Goal: Navigation & Orientation: Find specific page/section

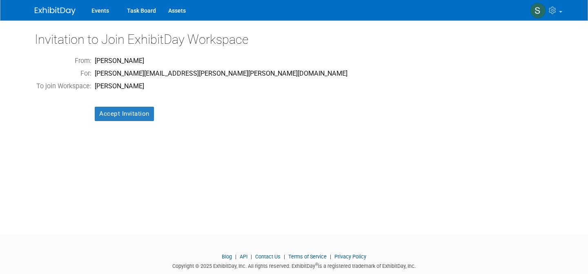
click at [72, 91] on td "To join Workspace:" at bounding box center [64, 86] width 58 height 13
click at [103, 111] on input "Accept Invitation" at bounding box center [124, 114] width 59 height 14
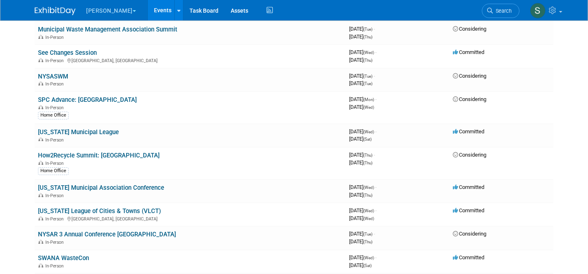
scroll to position [80, 0]
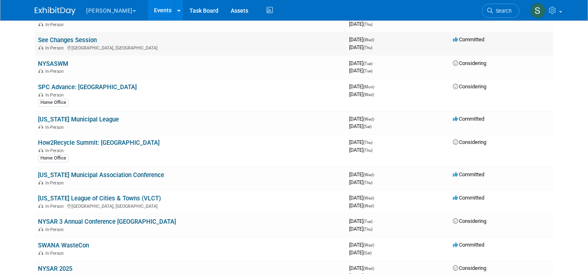
click at [89, 41] on link "See Changes Session" at bounding box center [67, 39] width 59 height 7
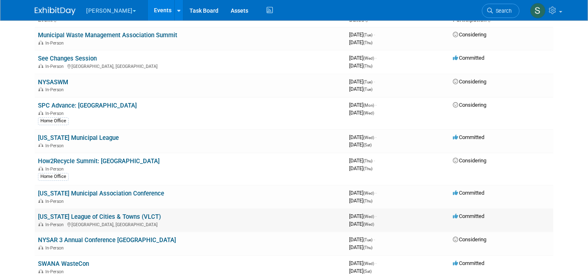
scroll to position [0, 0]
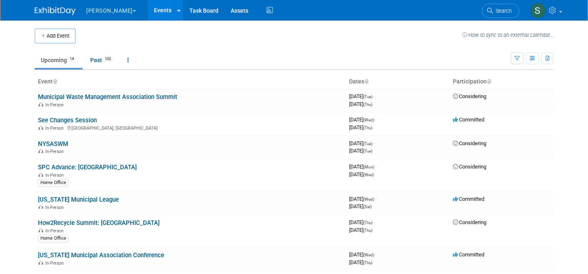
drag, startPoint x: 220, startPoint y: 33, endPoint x: 237, endPoint y: 36, distance: 16.8
click at [237, 36] on td at bounding box center [269, 36] width 387 height 15
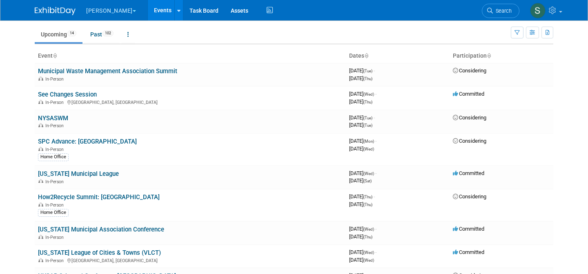
scroll to position [27, 0]
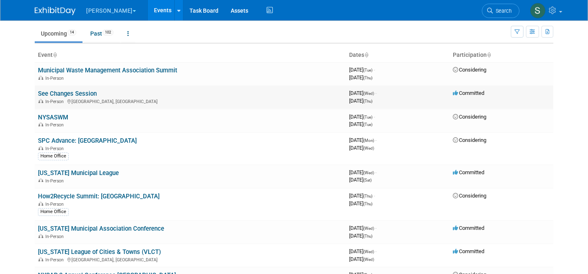
click at [62, 93] on link "See Changes Session" at bounding box center [67, 93] width 59 height 7
click at [73, 172] on link "[US_STATE] Municipal League" at bounding box center [78, 172] width 81 height 7
click at [60, 7] on img at bounding box center [55, 11] width 41 height 8
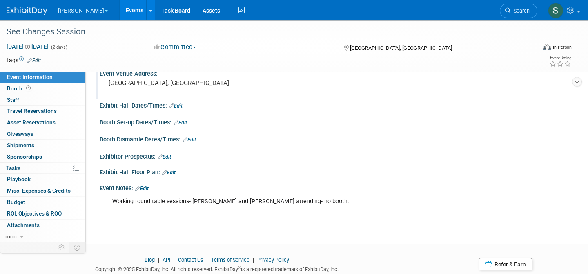
scroll to position [81, 0]
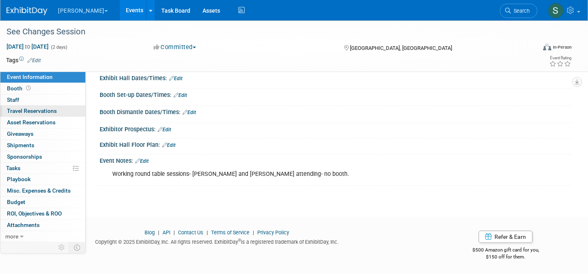
click at [43, 112] on span "Travel Reservations 0" at bounding box center [32, 110] width 50 height 7
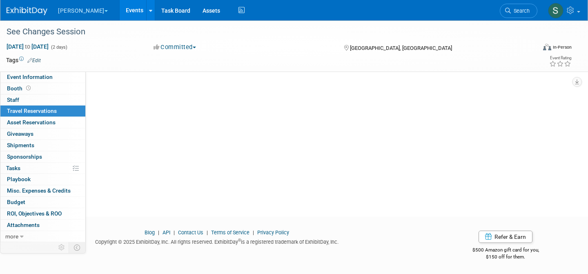
scroll to position [0, 0]
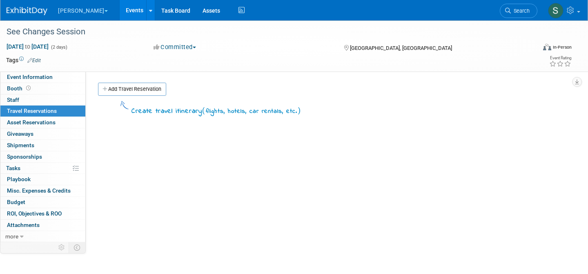
click at [43, 112] on span "Travel Reservations 0" at bounding box center [32, 110] width 50 height 7
click at [8, 95] on link "0 Staff 0" at bounding box center [42, 99] width 85 height 11
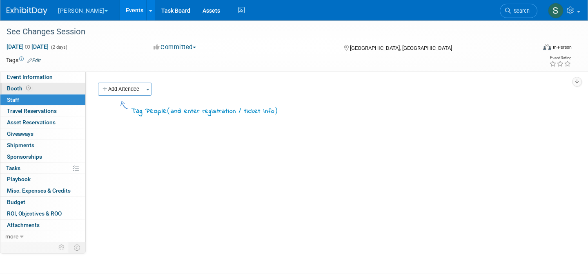
click at [10, 89] on span "Booth" at bounding box center [19, 88] width 25 height 7
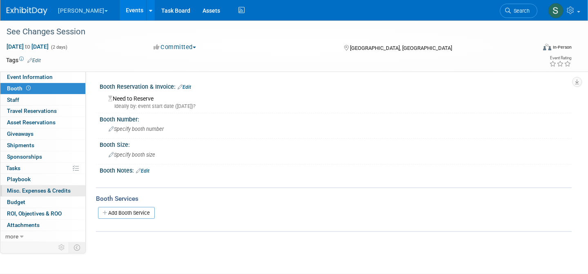
click at [27, 188] on span "Misc. Expenses & Credits 0" at bounding box center [39, 190] width 64 height 7
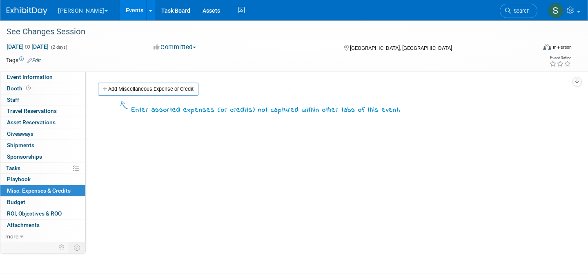
click at [27, 188] on span "Misc. Expenses & Credits 0" at bounding box center [39, 190] width 64 height 7
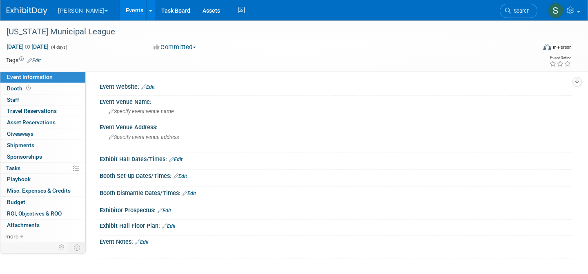
click at [154, 86] on link "Edit" at bounding box center [147, 87] width 13 height 6
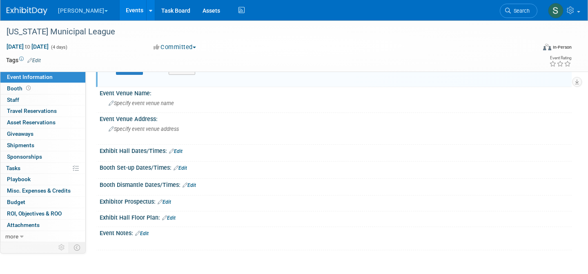
scroll to position [54, 0]
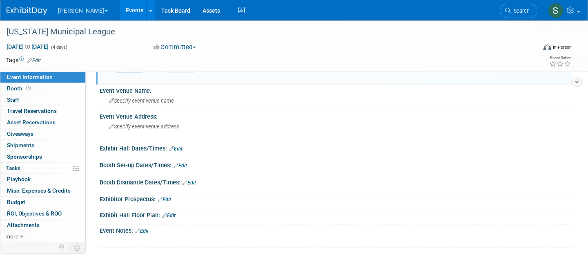
click at [182, 168] on link "Edit" at bounding box center [180, 166] width 13 height 6
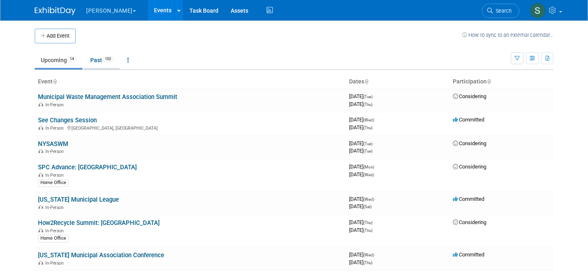
click at [98, 53] on link "Past 102" at bounding box center [102, 60] width 36 height 16
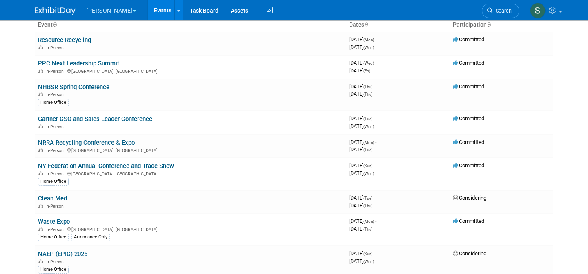
scroll to position [60, 0]
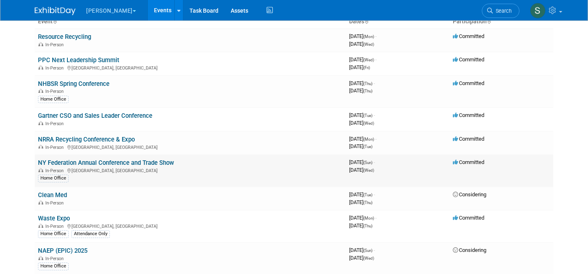
click at [131, 164] on link "NY Federation Annual Conference and Trade Show" at bounding box center [106, 162] width 136 height 7
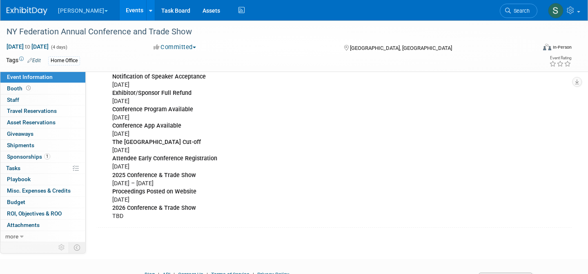
scroll to position [239, 0]
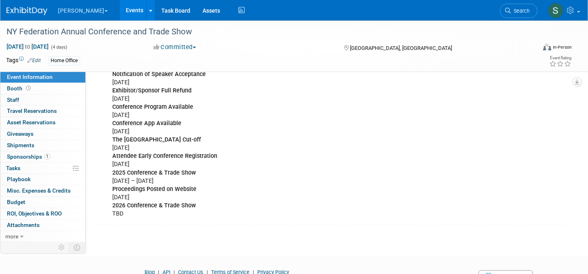
click at [37, 12] on img at bounding box center [27, 11] width 41 height 8
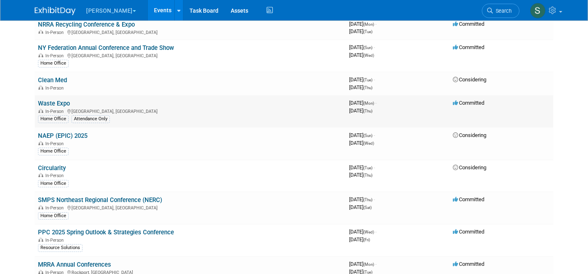
scroll to position [175, 0]
click at [56, 106] on link "Waste Expo" at bounding box center [54, 103] width 32 height 7
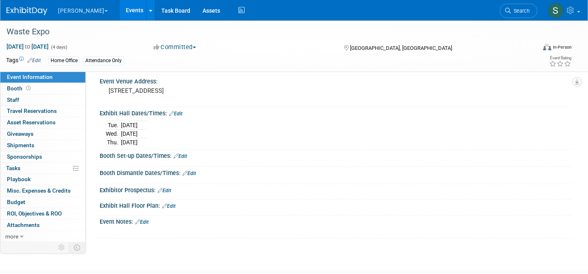
scroll to position [49, 0]
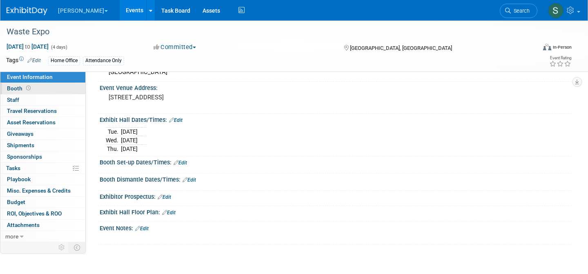
click at [17, 85] on span "Booth" at bounding box center [19, 88] width 25 height 7
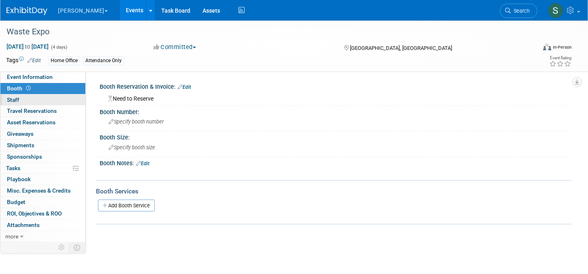
click at [15, 99] on span "Staff 0" at bounding box center [13, 99] width 12 height 7
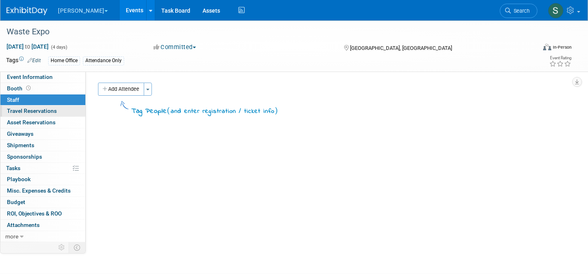
click at [19, 110] on span "Travel Reservations 0" at bounding box center [32, 110] width 50 height 7
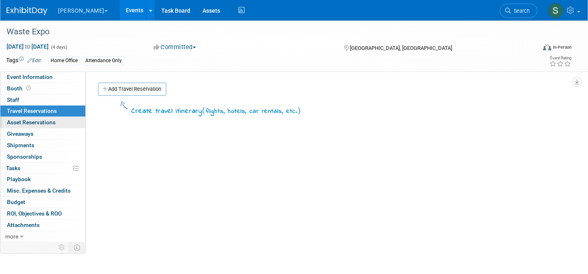
click at [19, 119] on span "Asset Reservations 0" at bounding box center [31, 122] width 49 height 7
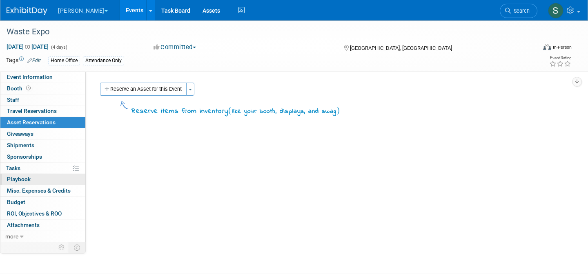
click at [22, 181] on span "Playbook 0" at bounding box center [19, 179] width 24 height 7
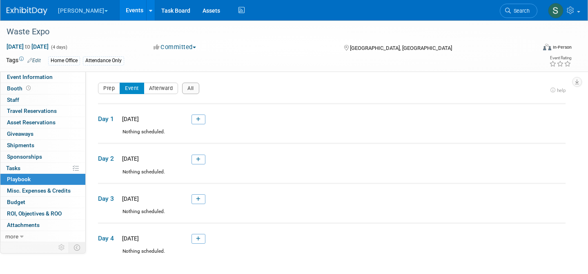
scroll to position [77, 0]
